Goal: Entertainment & Leisure: Consume media (video, audio)

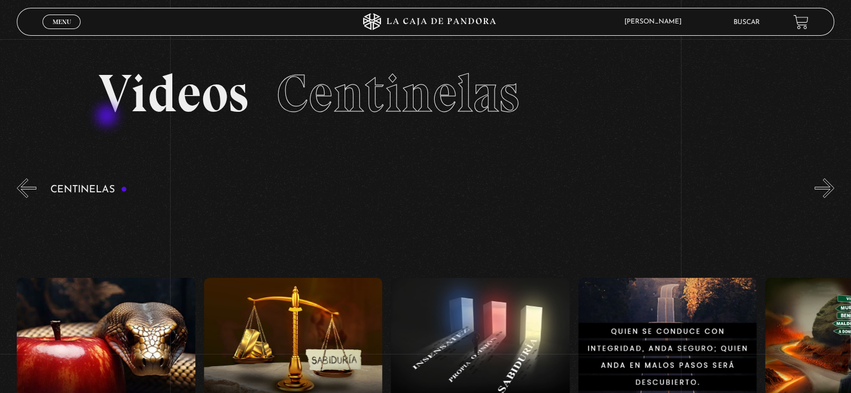
scroll to position [0, 2619]
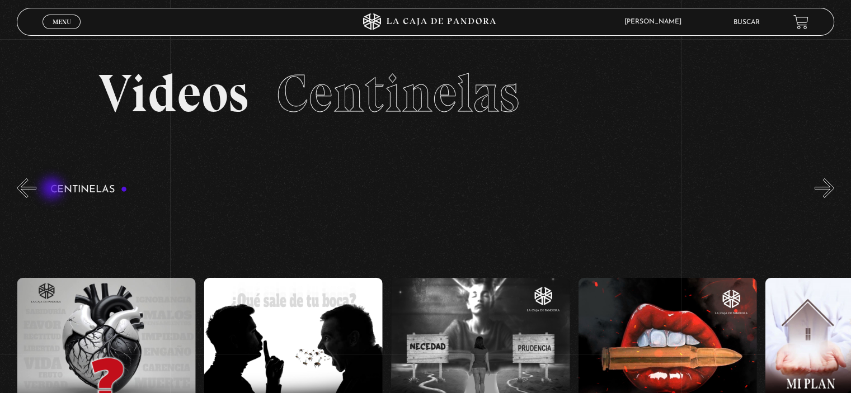
click at [53, 190] on h3 "Centinelas" at bounding box center [88, 190] width 77 height 11
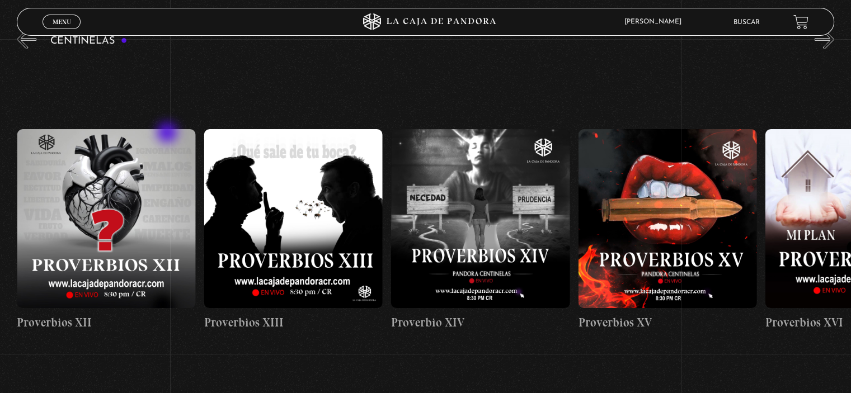
scroll to position [56, 0]
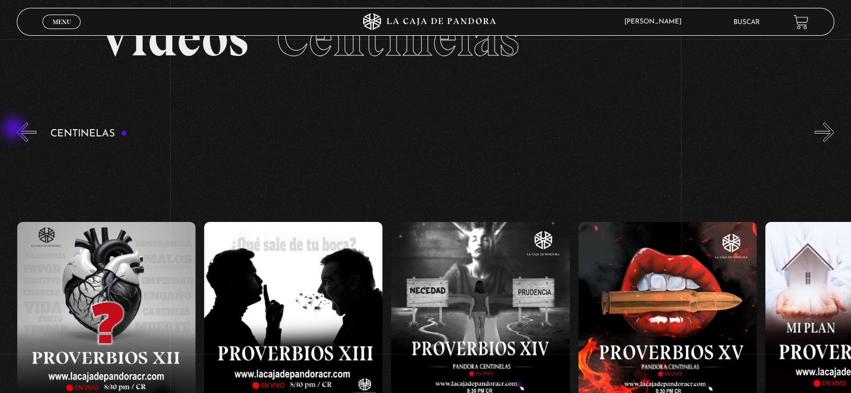
click at [18, 130] on section "Centinelas" at bounding box center [425, 335] width 851 height 431
click at [23, 131] on button "«" at bounding box center [27, 132] width 20 height 20
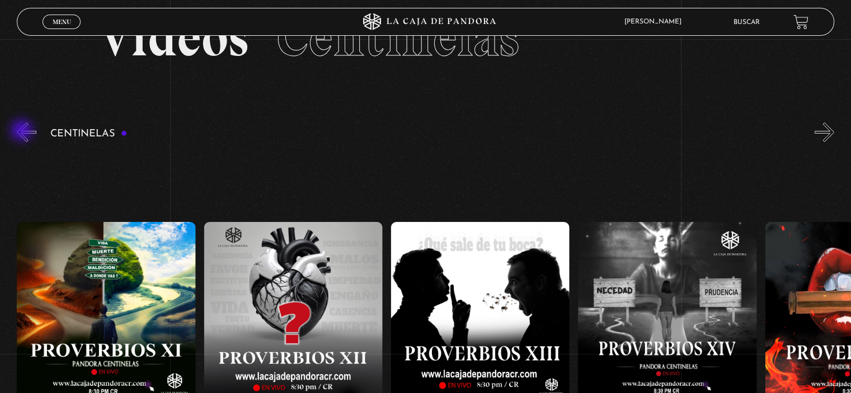
click at [23, 131] on button "«" at bounding box center [27, 132] width 20 height 20
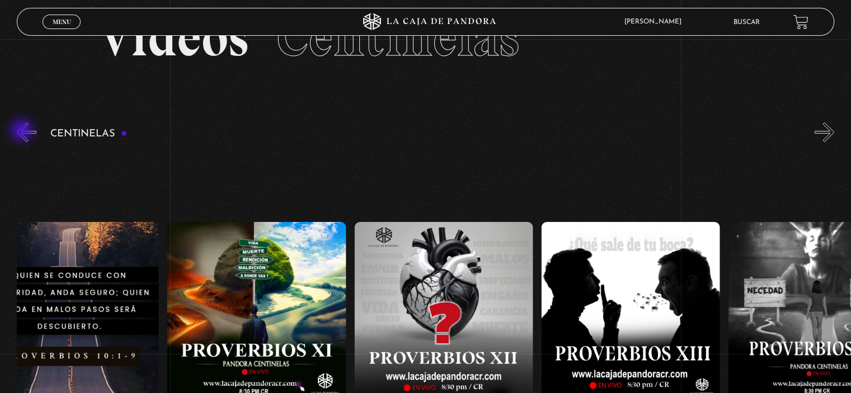
click at [23, 131] on button "«" at bounding box center [27, 132] width 20 height 20
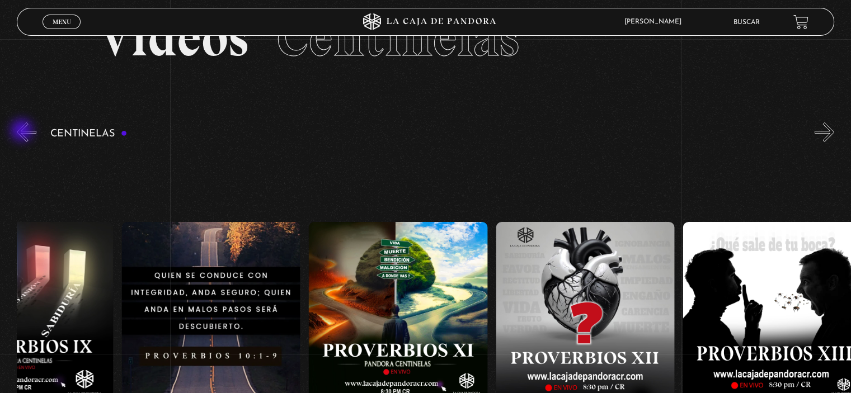
click at [23, 131] on button "«" at bounding box center [27, 132] width 20 height 20
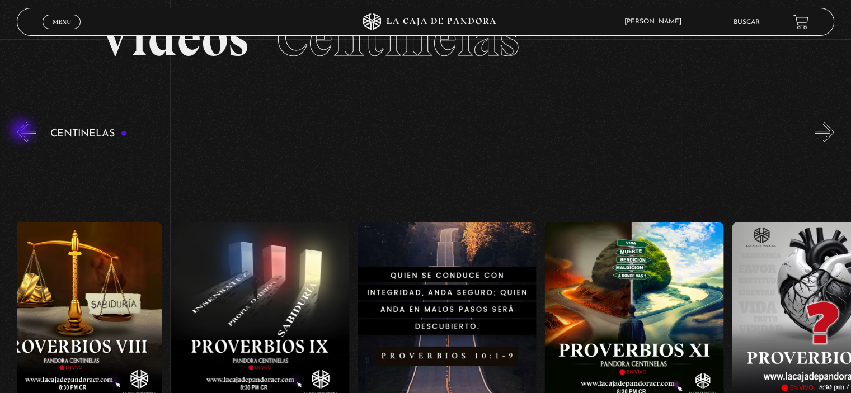
click at [23, 131] on button "«" at bounding box center [27, 132] width 20 height 20
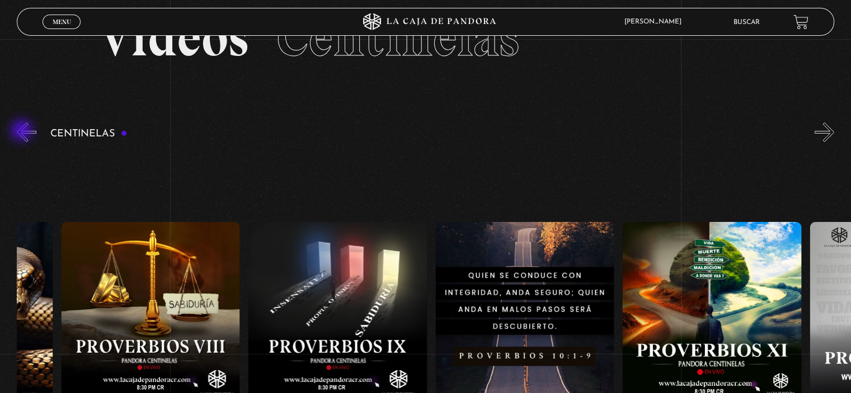
click at [23, 131] on button "«" at bounding box center [27, 132] width 20 height 20
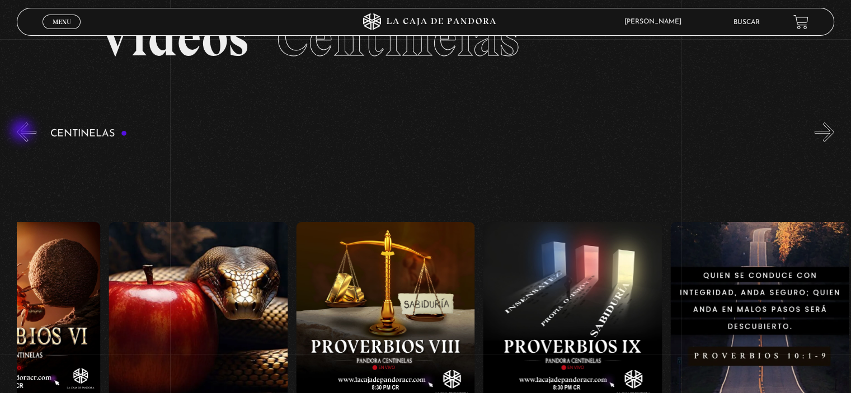
click at [23, 131] on button "«" at bounding box center [27, 132] width 20 height 20
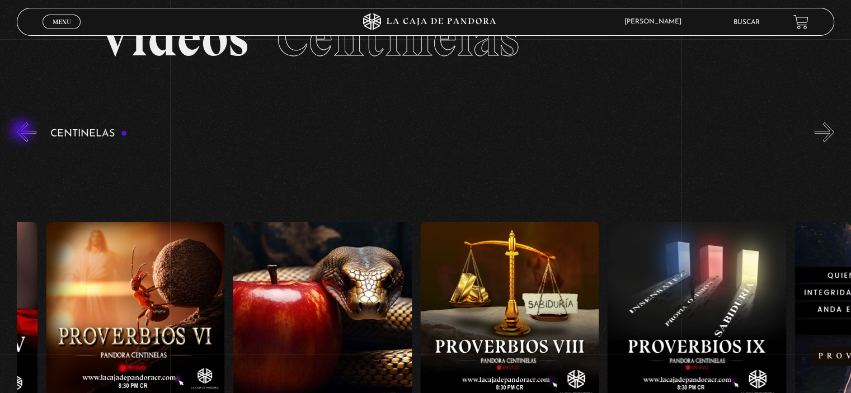
click at [23, 131] on button "«" at bounding box center [27, 132] width 20 height 20
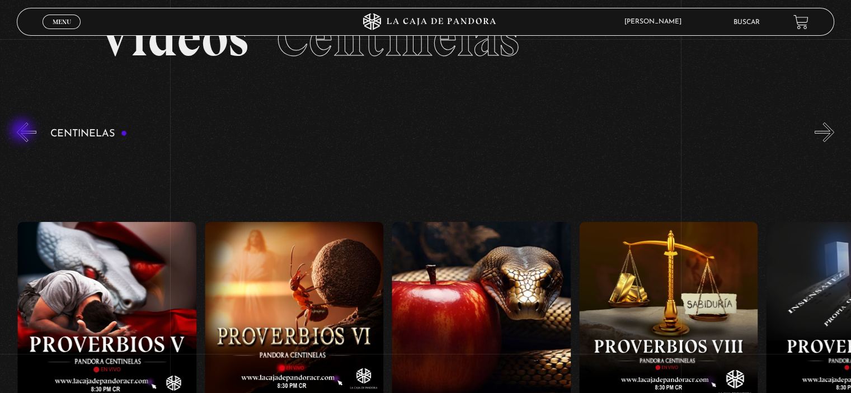
click at [23, 131] on button "«" at bounding box center [27, 132] width 20 height 20
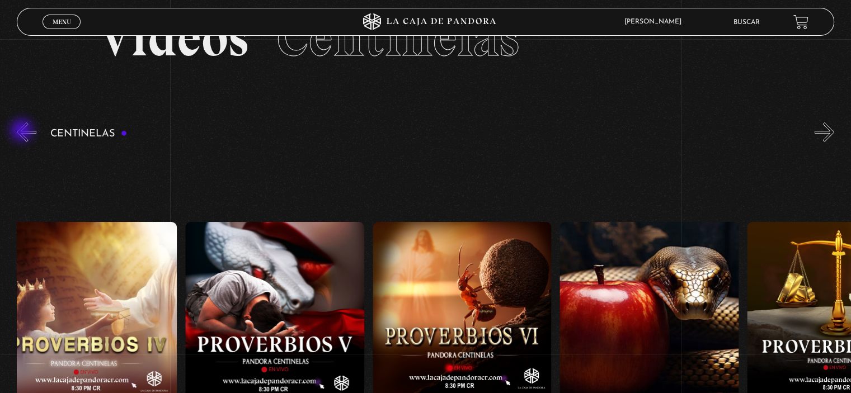
click at [23, 131] on button "«" at bounding box center [27, 132] width 20 height 20
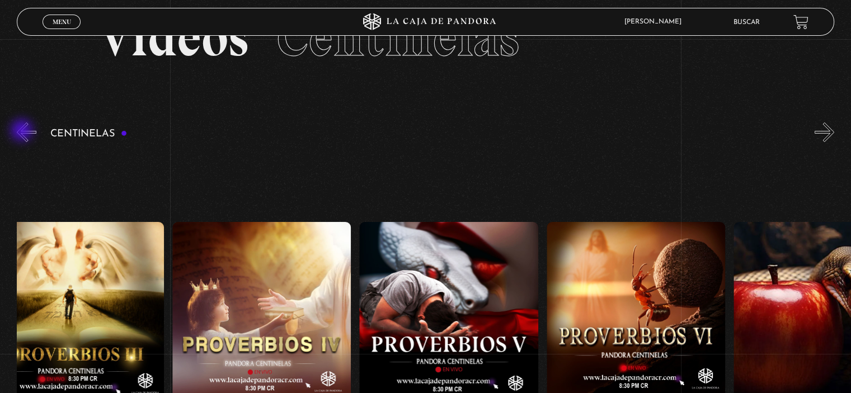
click at [23, 131] on button "«" at bounding box center [27, 132] width 20 height 20
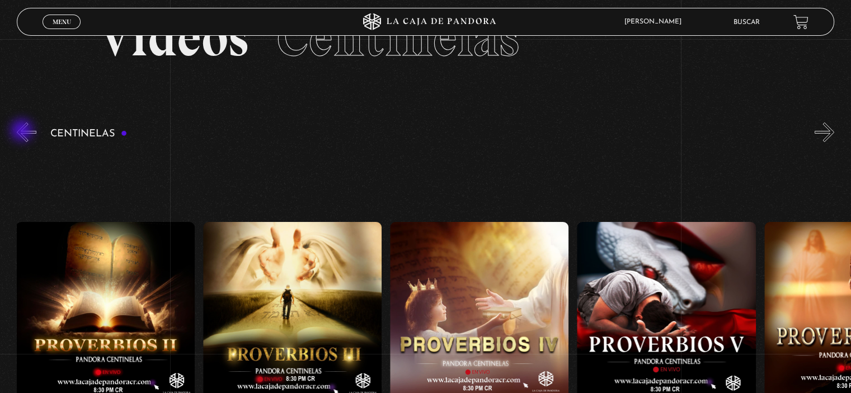
click at [23, 131] on button "«" at bounding box center [27, 132] width 20 height 20
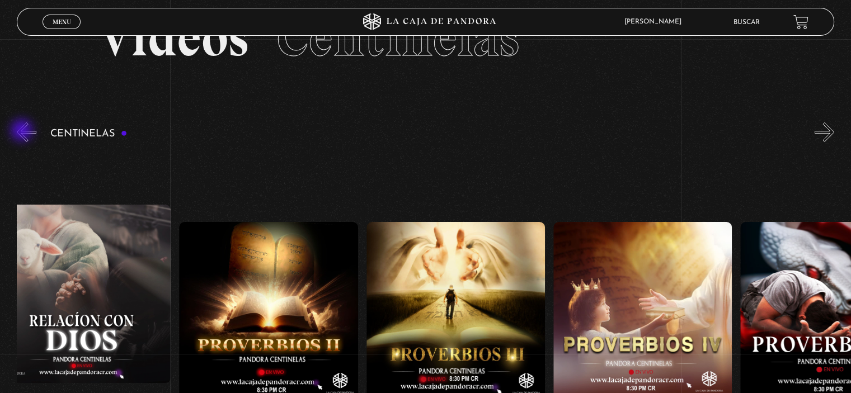
click at [23, 131] on button "«" at bounding box center [27, 132] width 20 height 20
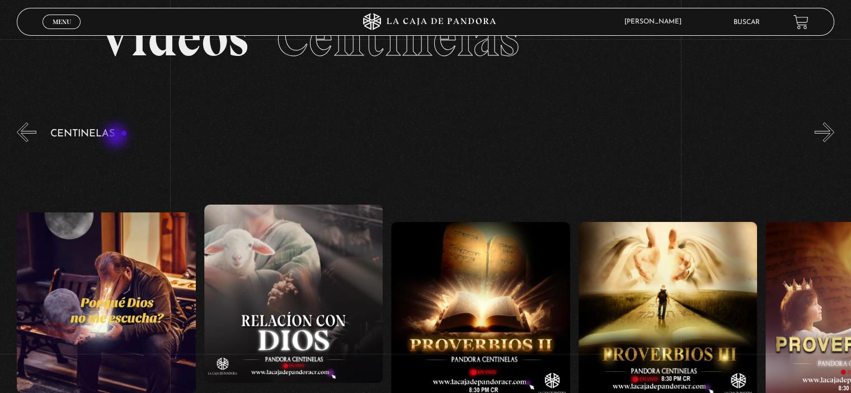
scroll to position [0, 374]
click at [257, 317] on figure at bounding box center [294, 294] width 178 height 178
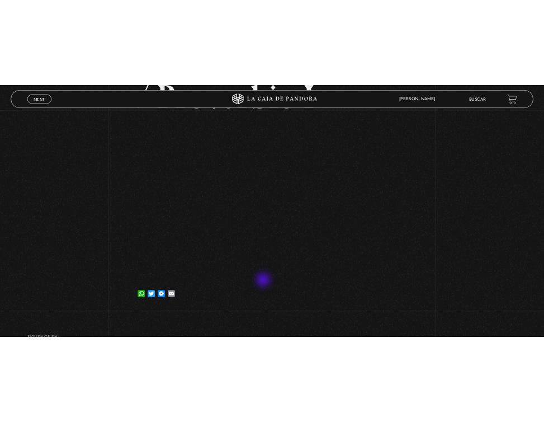
scroll to position [224, 0]
